Goal: Task Accomplishment & Management: Use online tool/utility

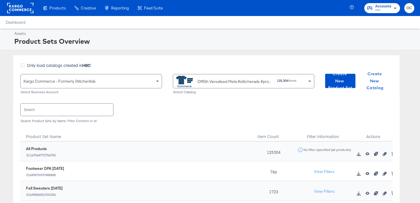
click at [83, 109] on input "text" at bounding box center [67, 109] width 93 height 12
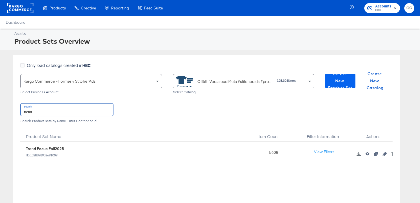
type input "trend"
click at [335, 82] on span "Create New Product Set" at bounding box center [340, 80] width 26 height 21
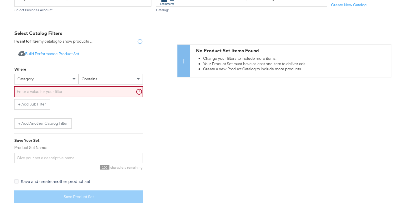
scroll to position [85, 0]
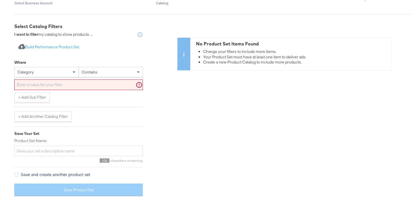
click at [67, 71] on div "category" at bounding box center [47, 72] width 64 height 10
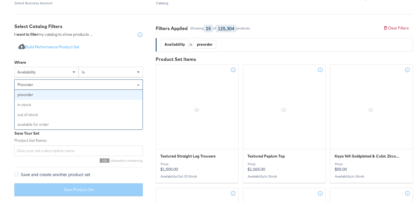
click at [66, 85] on div "preorder" at bounding box center [79, 85] width 128 height 10
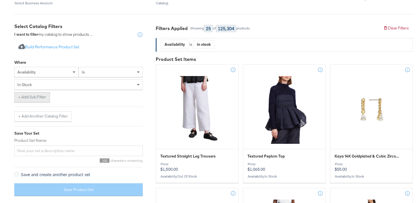
click at [43, 97] on button "+ Add Sub Filter" at bounding box center [32, 97] width 36 height 10
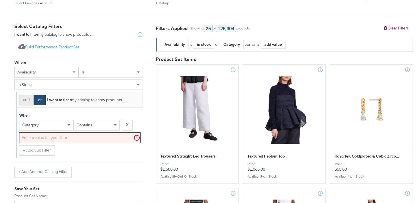
click at [27, 104] on button "and" at bounding box center [26, 100] width 15 height 10
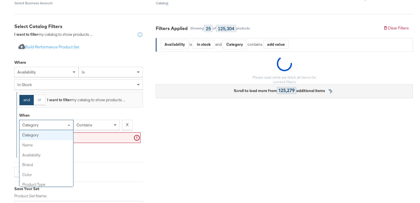
click at [35, 128] on div "category" at bounding box center [46, 125] width 54 height 10
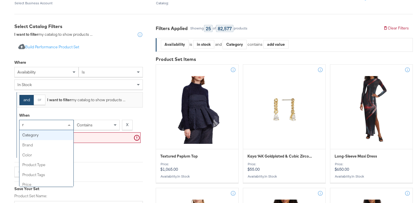
type input "re"
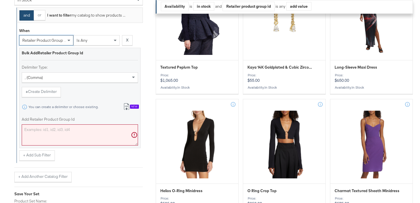
scroll to position [201, 0]
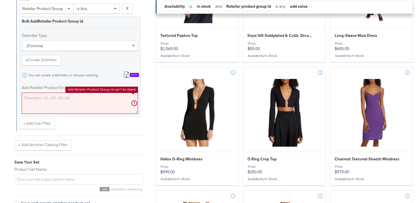
click at [59, 107] on textarea "Add Retailer Product Group Id" at bounding box center [80, 103] width 116 height 21
paste textarea "0400024228971,0400024792410,0400024792395,0400024792385,0400024795334,040002220…"
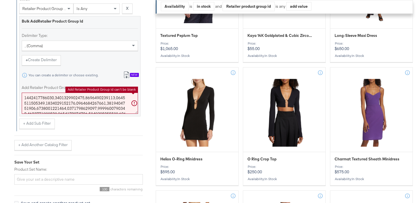
scroll to position [1292, 0]
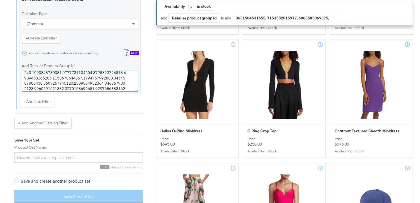
type textarea "0400024228971,0400024792410,0400024792395,0400024792385,0400024795334,040002220…"
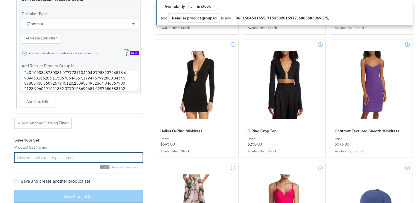
click at [51, 159] on input "Product Set Name:" at bounding box center [78, 157] width 129 height 11
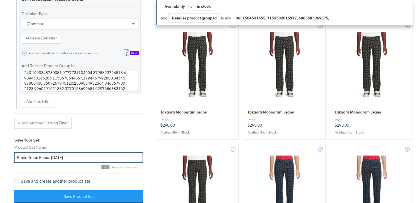
scroll to position [268, 0]
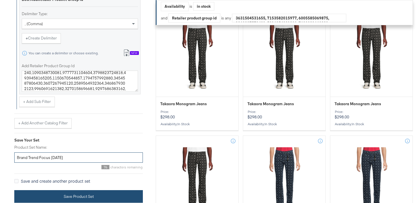
type input "Brand Trend Focus [DATE]"
click at [56, 193] on button "Save Product Set" at bounding box center [78, 196] width 129 height 13
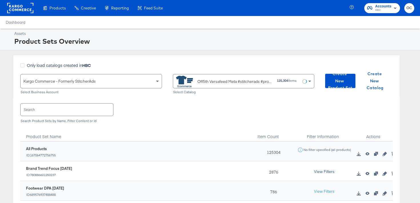
click at [318, 169] on button "View Filters" at bounding box center [324, 172] width 29 height 10
